Goal: Transaction & Acquisition: Purchase product/service

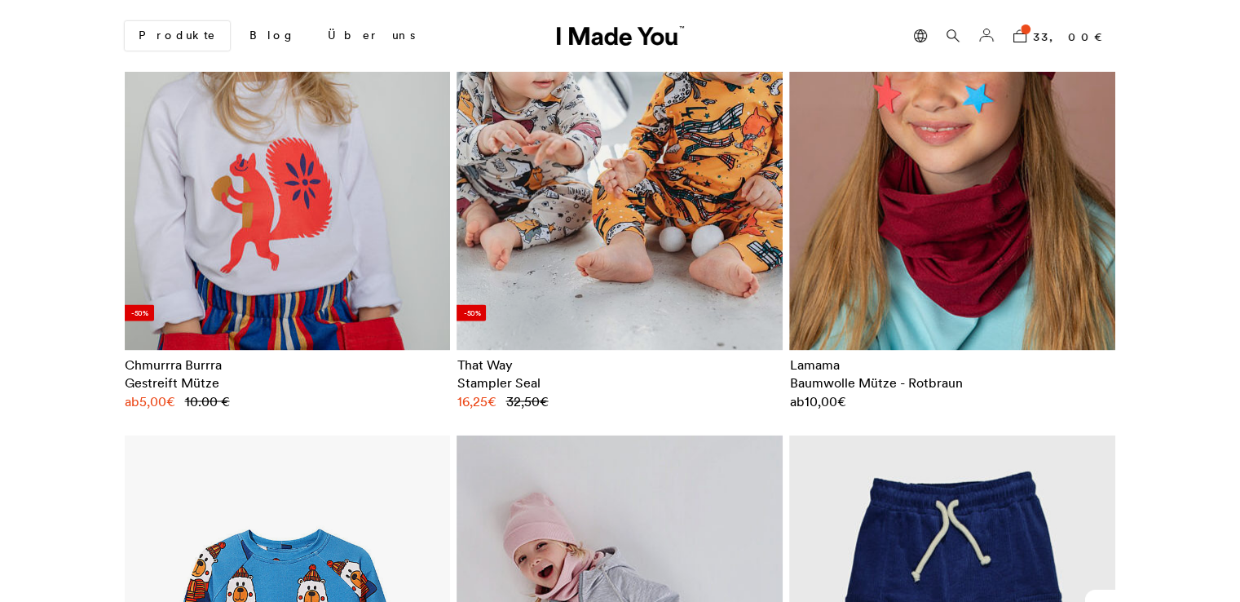
scroll to position [2847, 0]
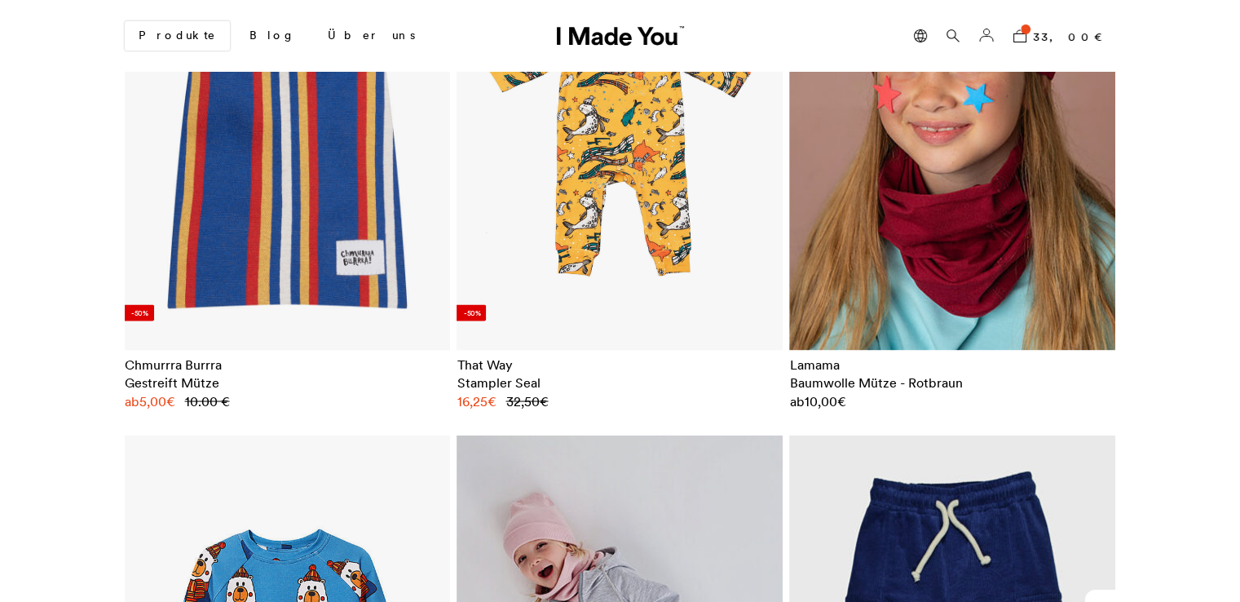
click at [211, 189] on img at bounding box center [287, 136] width 326 height 427
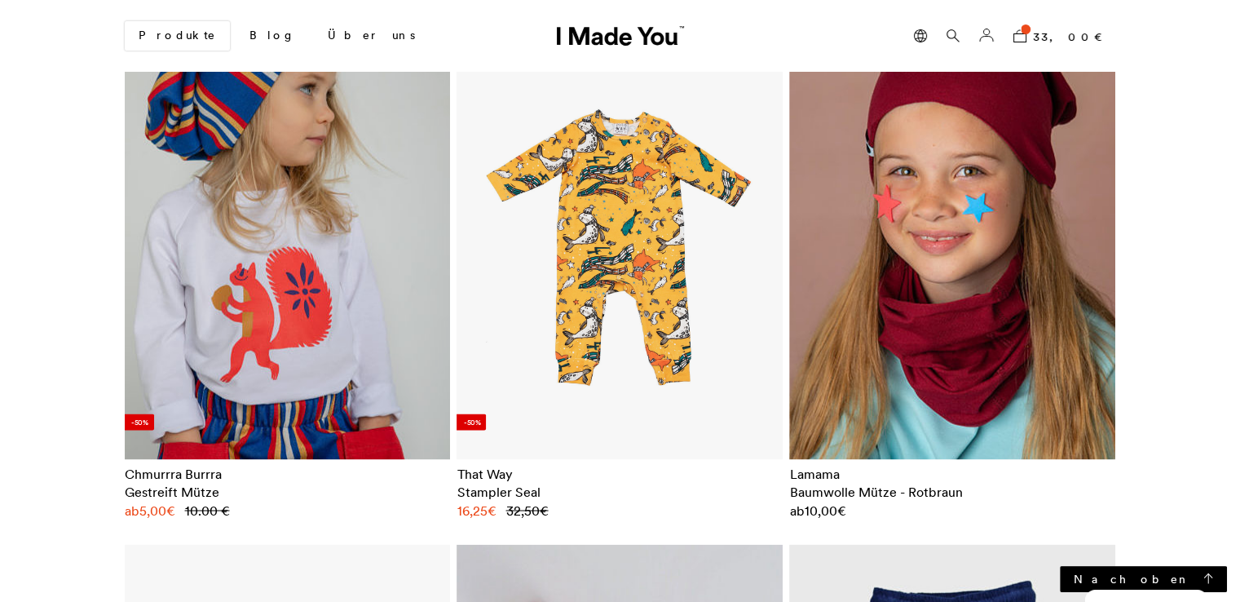
scroll to position [2717, 0]
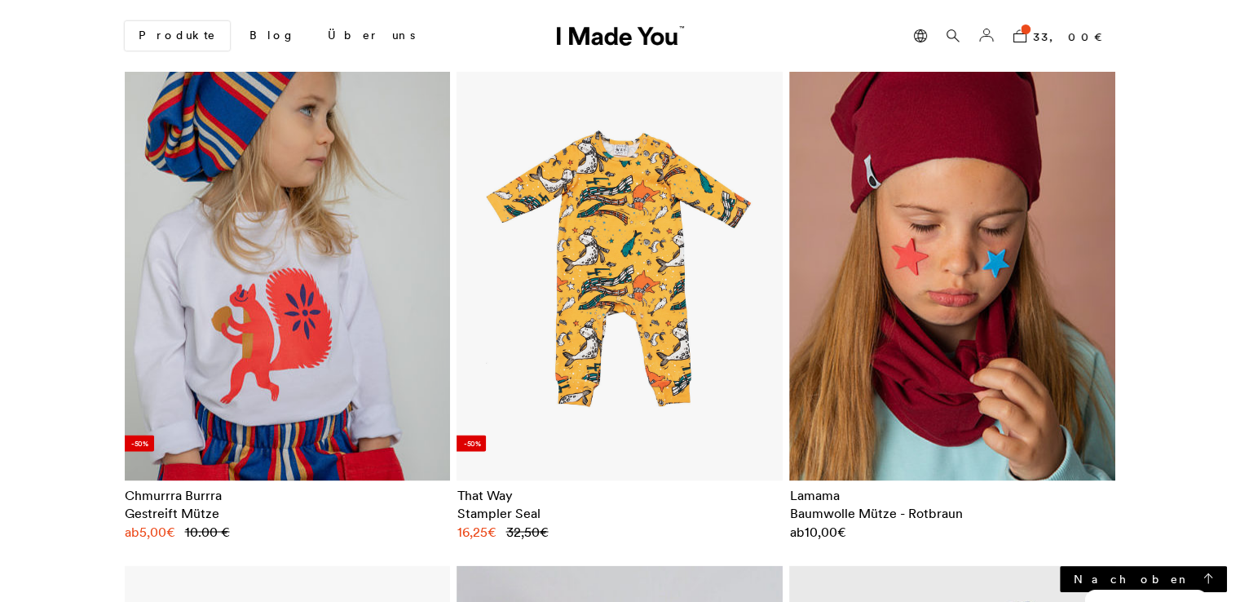
click at [927, 228] on img at bounding box center [952, 266] width 326 height 427
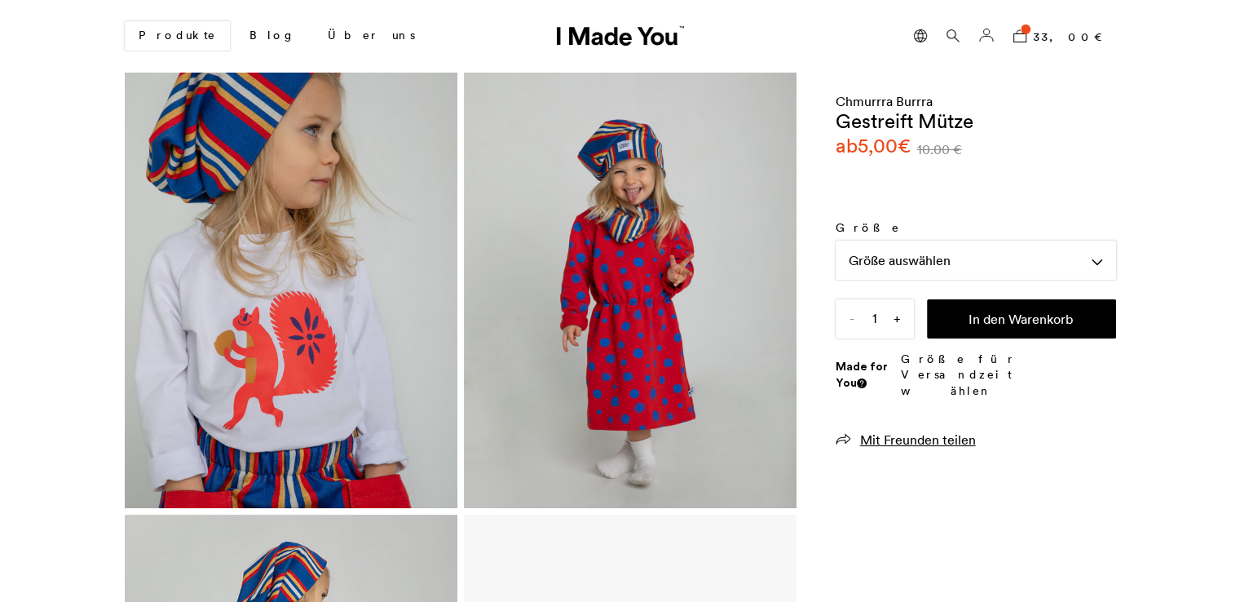
scroll to position [0, 998]
click at [934, 244] on div "Größe auswählen" at bounding box center [976, 259] width 280 height 39
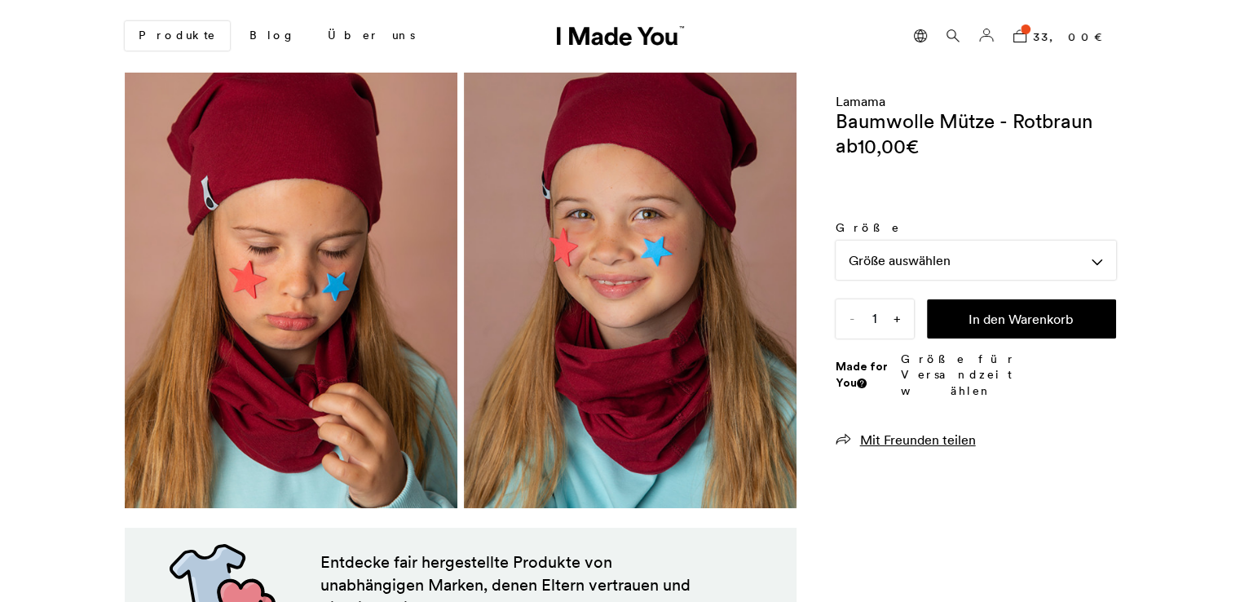
scroll to position [0, 998]
click at [910, 258] on div "Größe auswählen" at bounding box center [976, 259] width 280 height 39
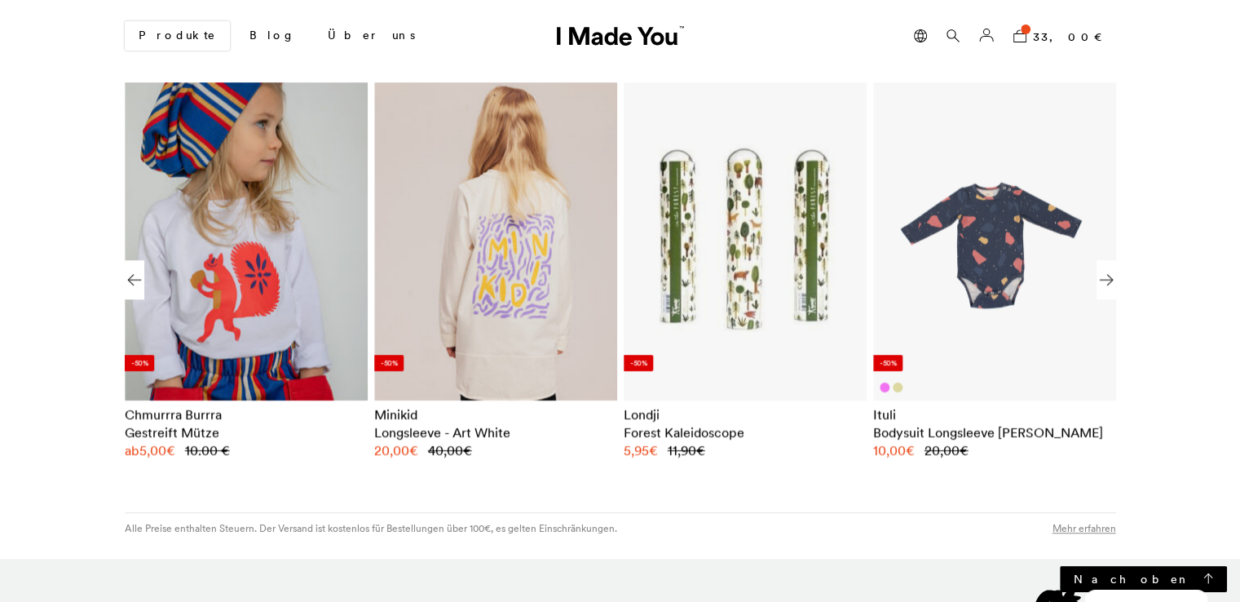
scroll to position [1067, 0]
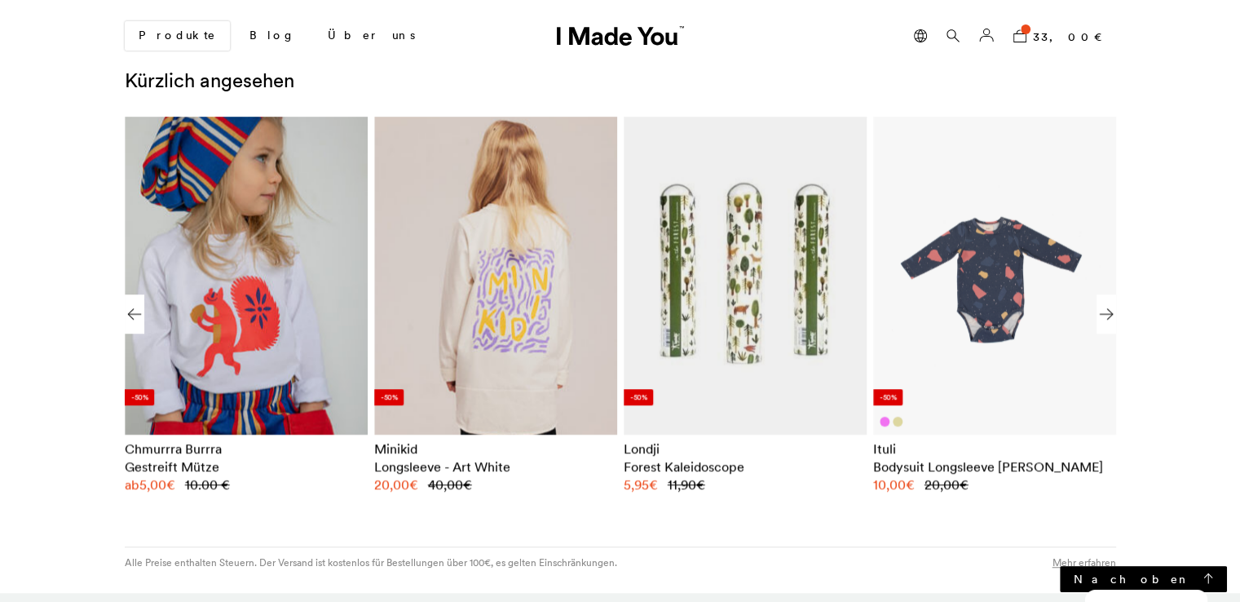
click at [771, 252] on img "3 / 10" at bounding box center [744, 275] width 218 height 286
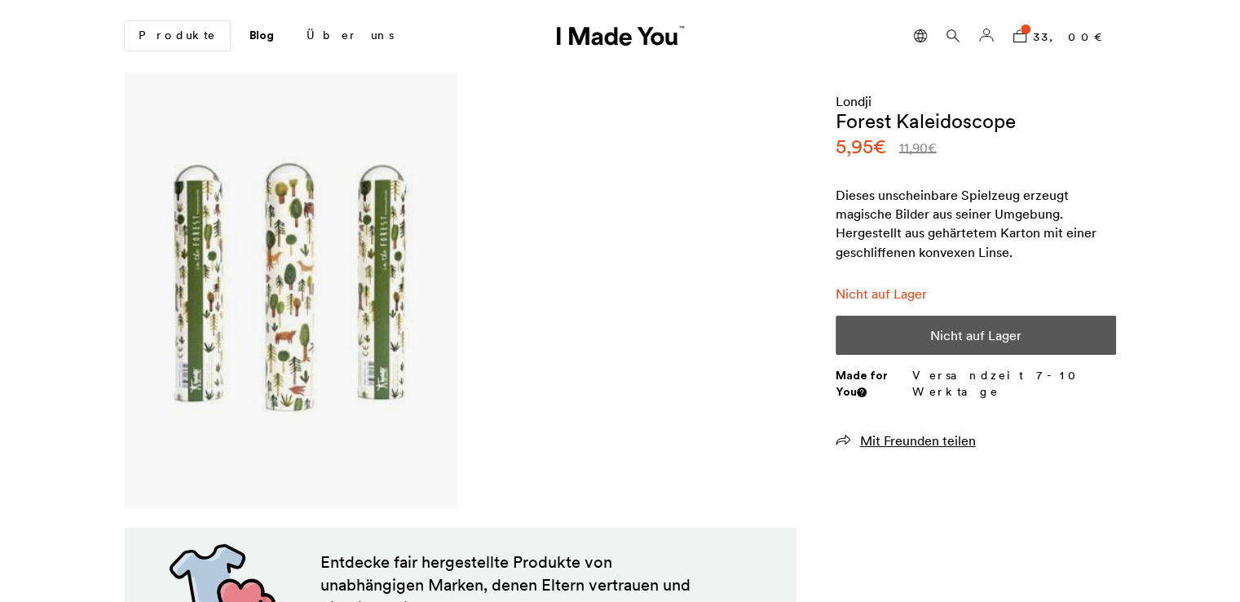
scroll to position [0, 998]
click at [315, 300] on img at bounding box center [290, 291] width 299 height 392
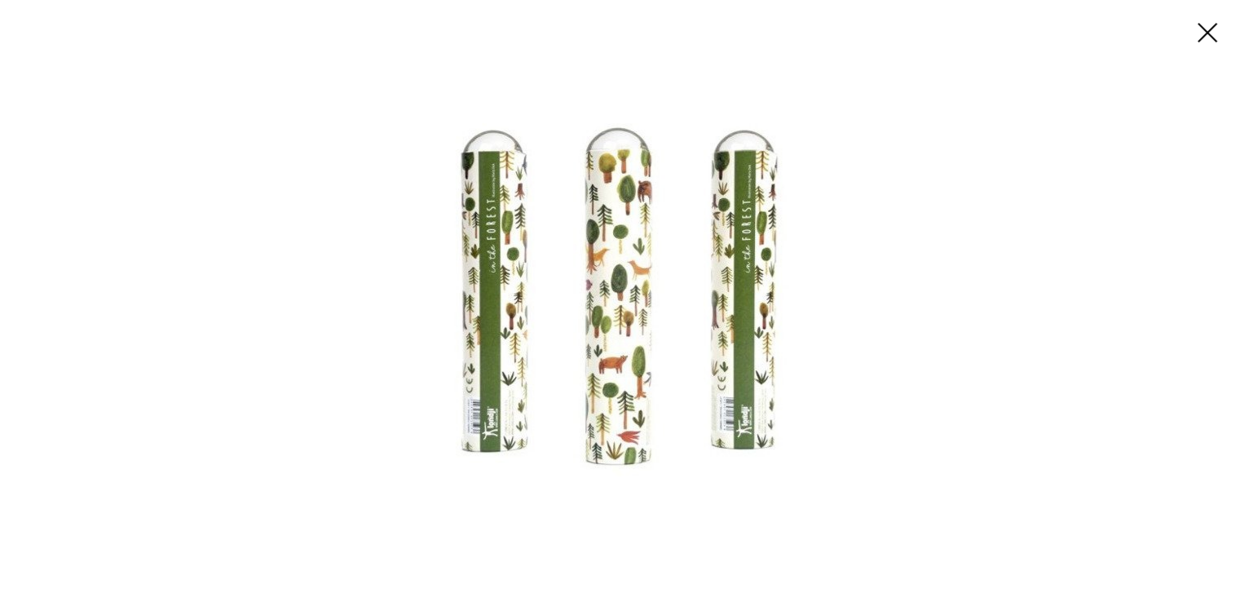
click at [1200, 30] on button at bounding box center [1207, 33] width 26 height 26
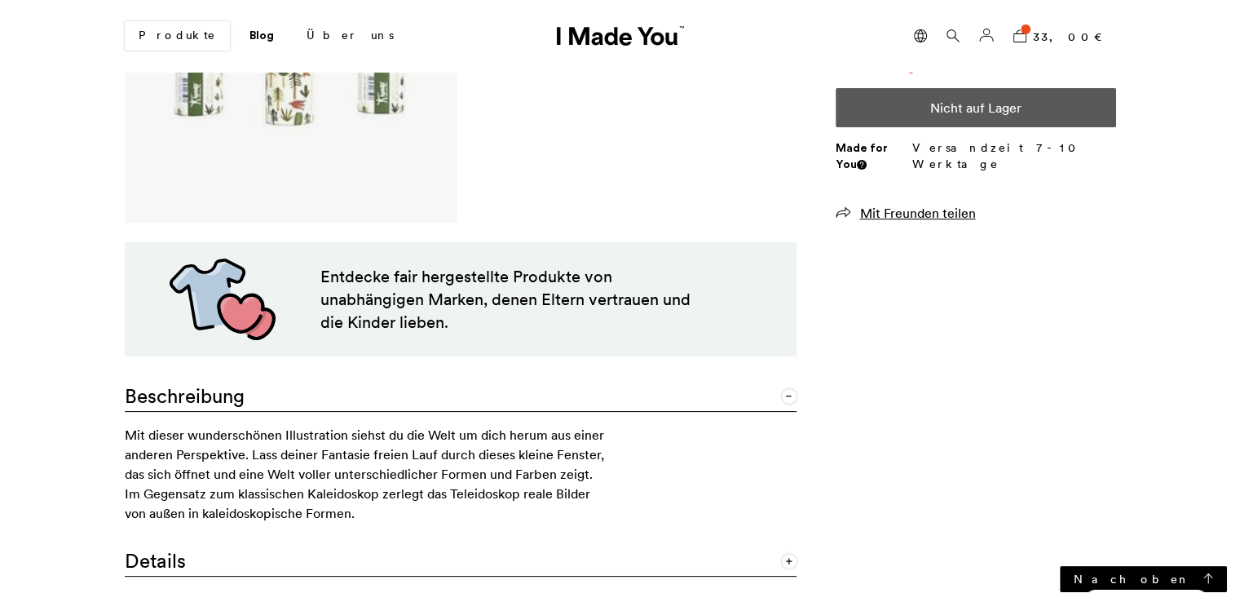
scroll to position [0, 0]
